Goal: Navigation & Orientation: Find specific page/section

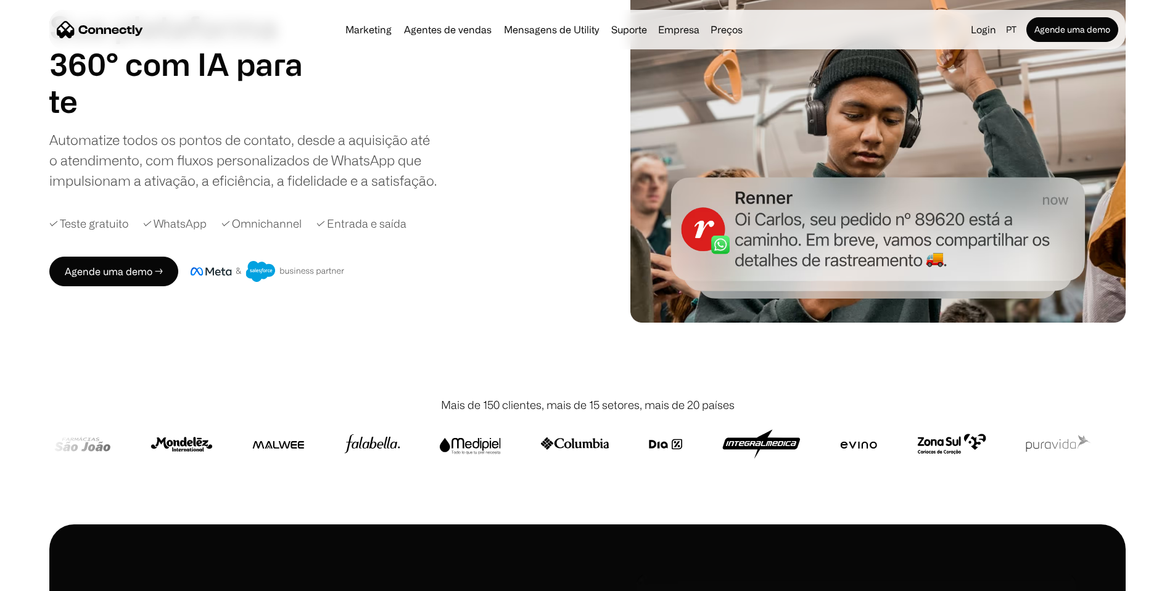
scroll to position [47, 0]
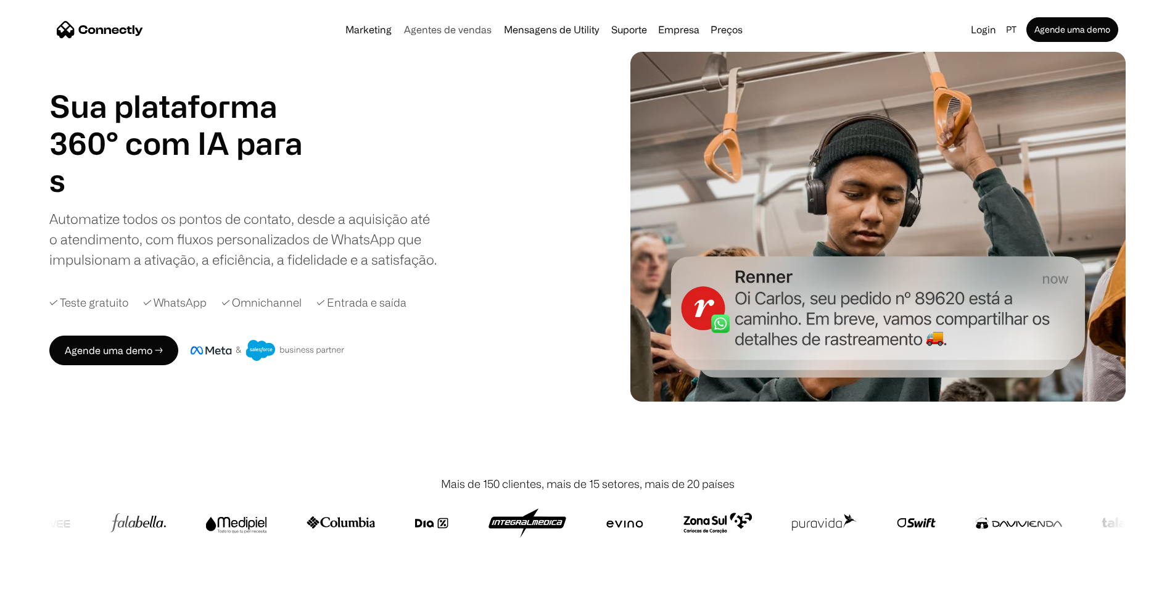
click at [403, 31] on link "Agentes de vendas" at bounding box center [447, 30] width 97 height 10
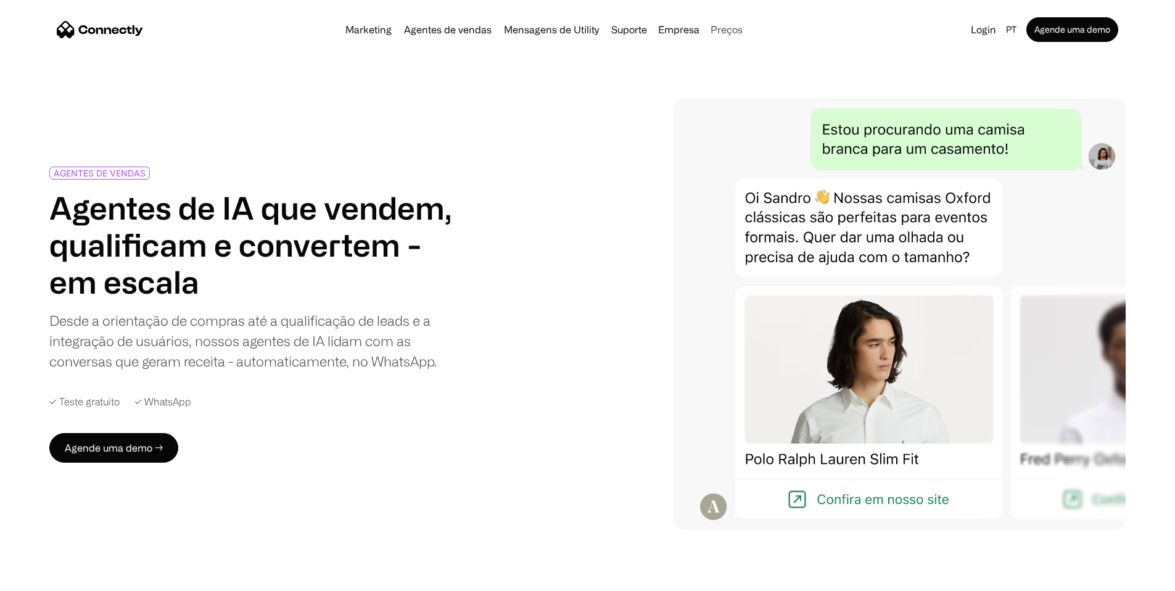
click at [734, 29] on link "Preços" at bounding box center [727, 30] width 42 height 10
